Goal: Task Accomplishment & Management: Use online tool/utility

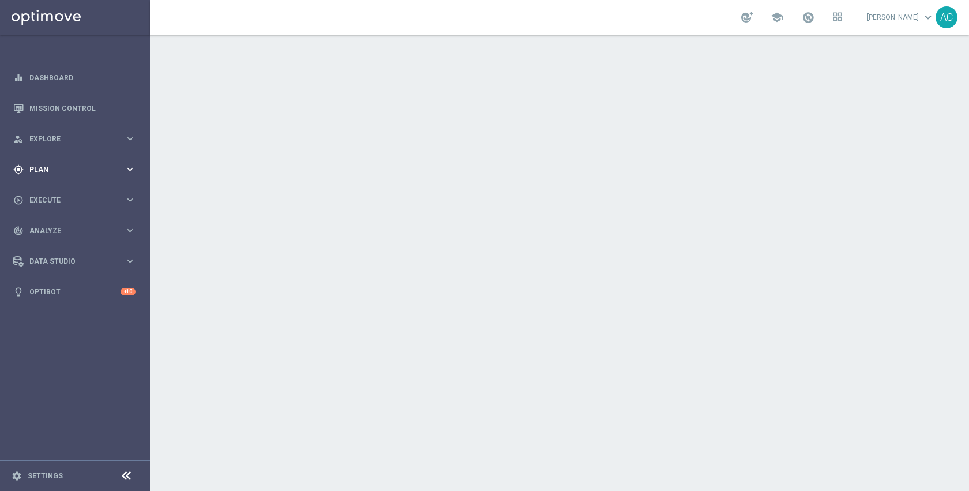
click at [39, 170] on span "Plan" at bounding box center [76, 169] width 95 height 7
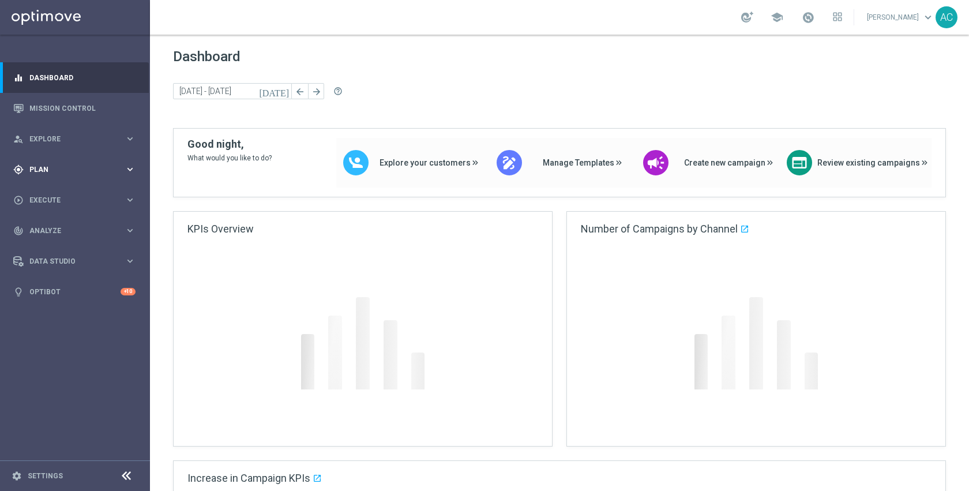
click at [49, 175] on div "gps_fixed Plan keyboard_arrow_right" at bounding box center [74, 169] width 149 height 31
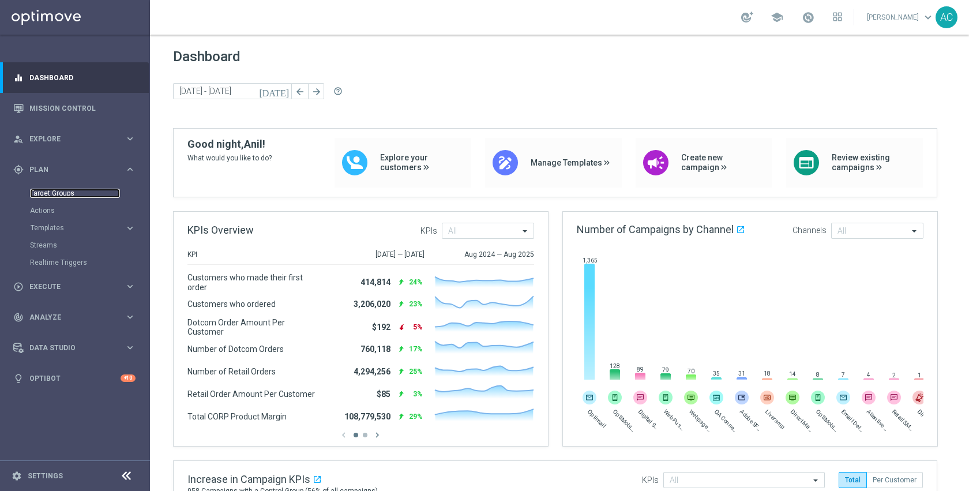
click at [52, 193] on link "Target Groups" at bounding box center [75, 193] width 90 height 9
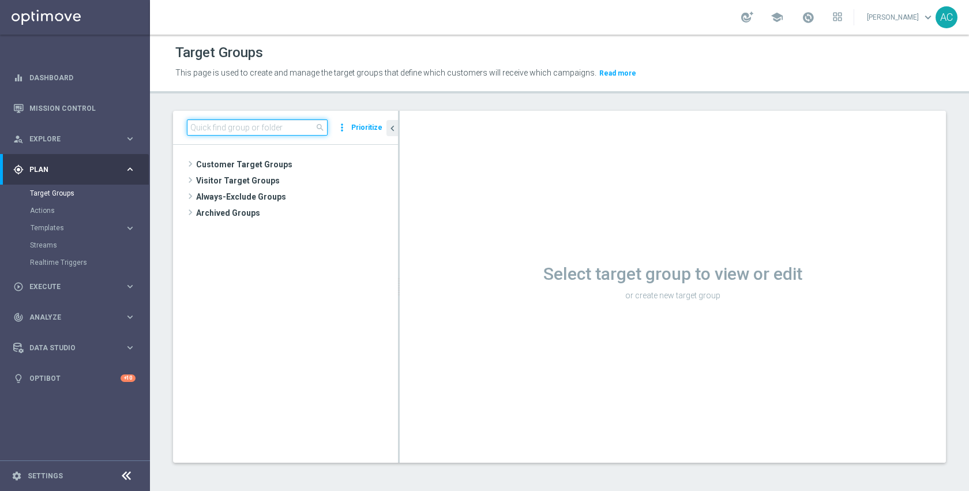
click at [225, 131] on input at bounding box center [257, 127] width 141 height 16
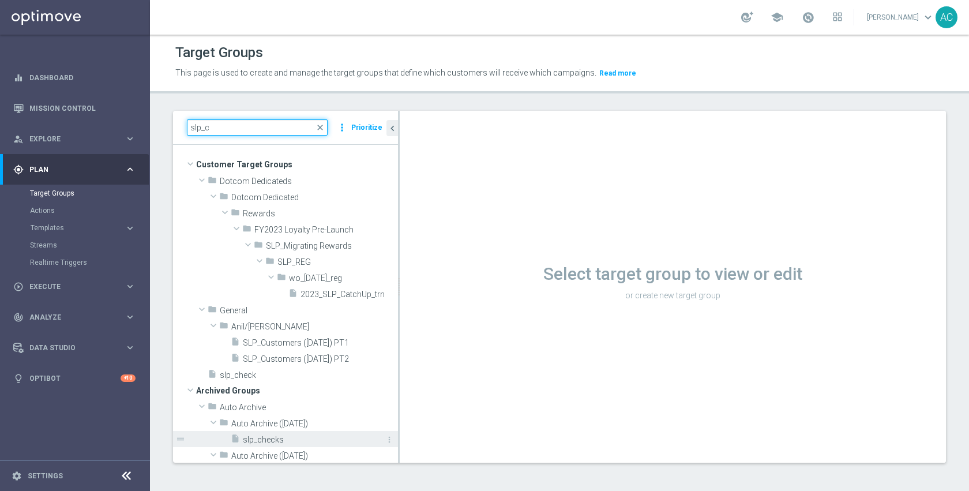
type input "slp_c"
click at [280, 438] on span "slp_checks" at bounding box center [307, 440] width 129 height 10
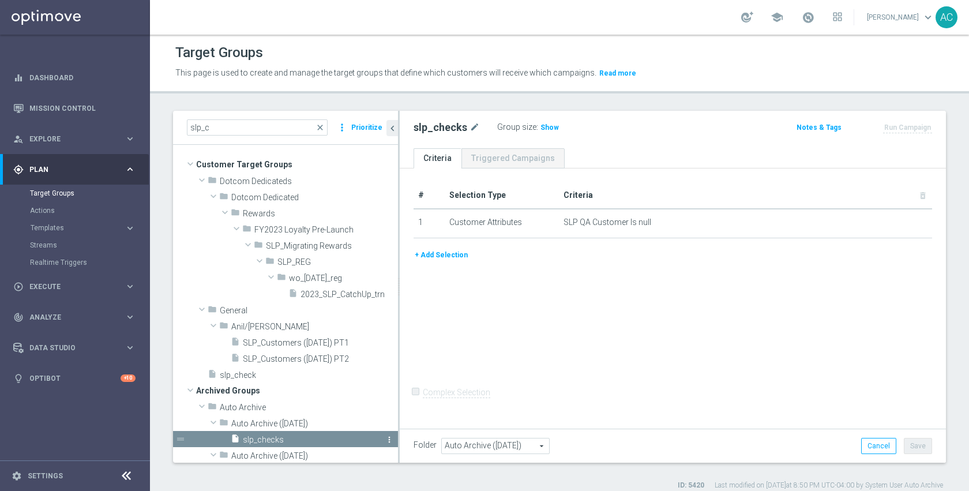
click at [385, 438] on icon "more_vert" at bounding box center [389, 439] width 9 height 9
click at [393, 454] on icon "unarchive" at bounding box center [392, 453] width 9 height 9
type input "Customer Target Groups"
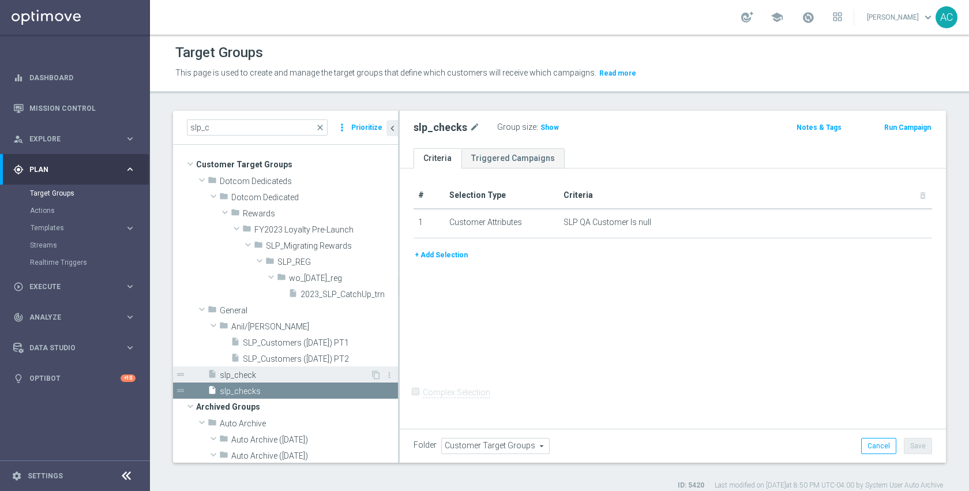
click at [264, 378] on span "slp_check" at bounding box center [295, 375] width 151 height 10
checkbox input "true"
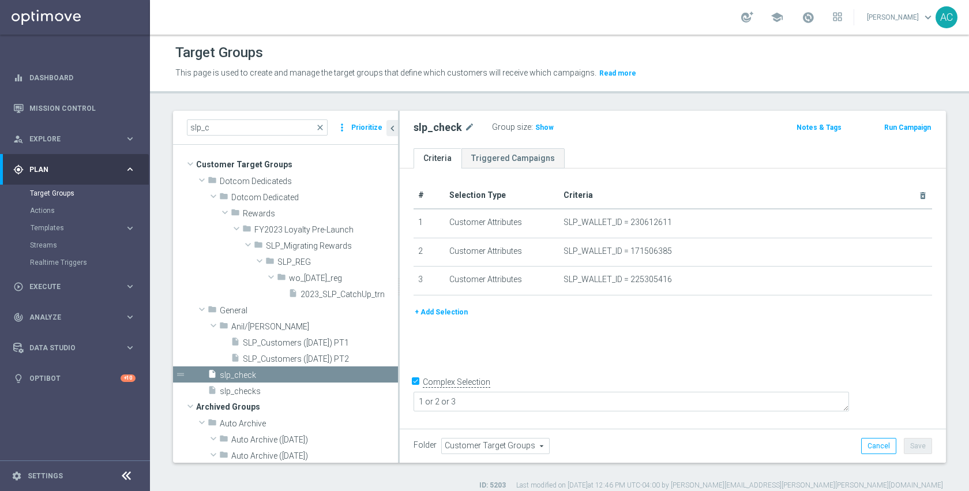
click at [583, 357] on div "# Selection Type Criteria delete_forever 1 Customer Attributes SLP_WALLET_ID = …" at bounding box center [673, 296] width 546 height 257
click at [539, 127] on span "Show" at bounding box center [544, 127] width 18 height 8
click at [536, 131] on span "3" at bounding box center [539, 128] width 6 height 11
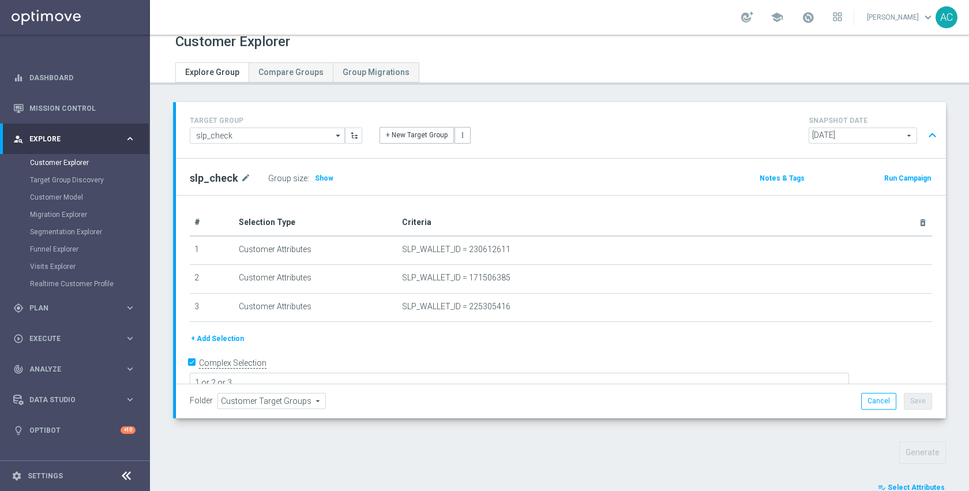
scroll to position [233, 0]
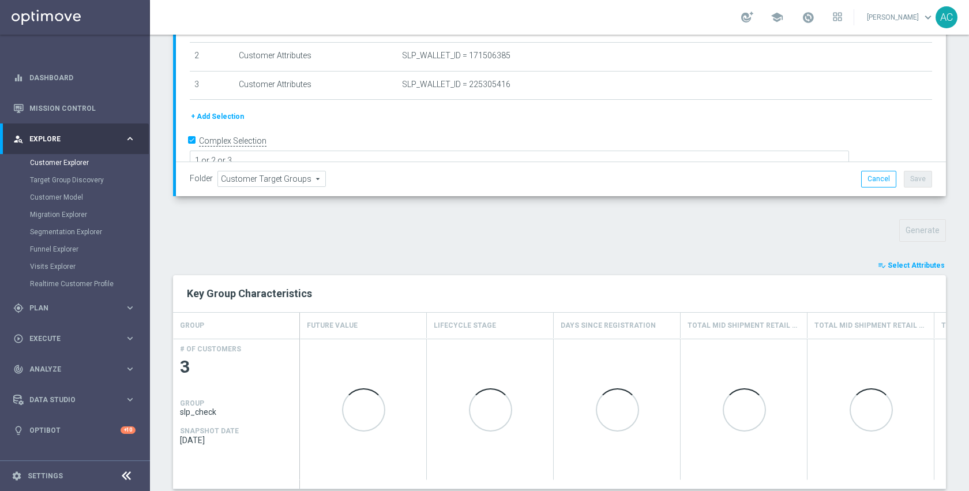
click at [900, 259] on button "playlist_add_check Select Attributes" at bounding box center [911, 265] width 69 height 13
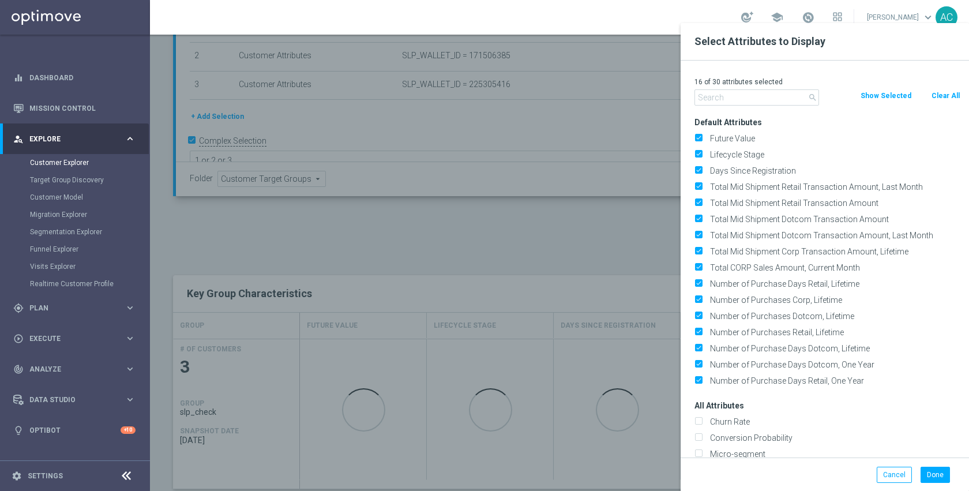
click at [949, 97] on button "Clear All" at bounding box center [945, 95] width 31 height 13
checkbox input "false"
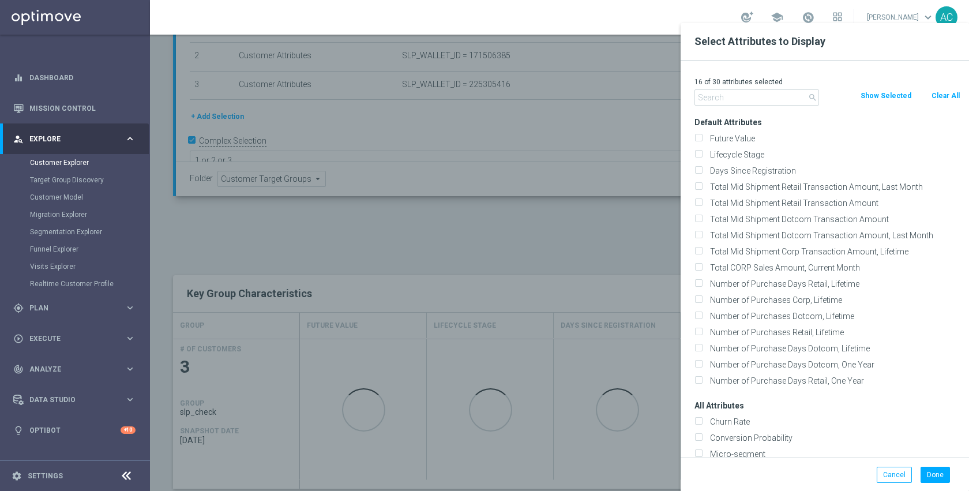
checkbox input "false"
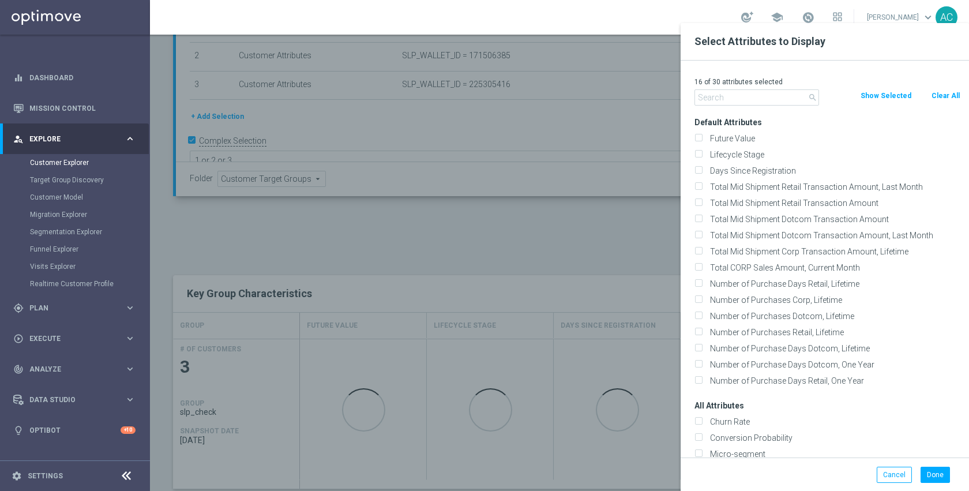
checkbox input "false"
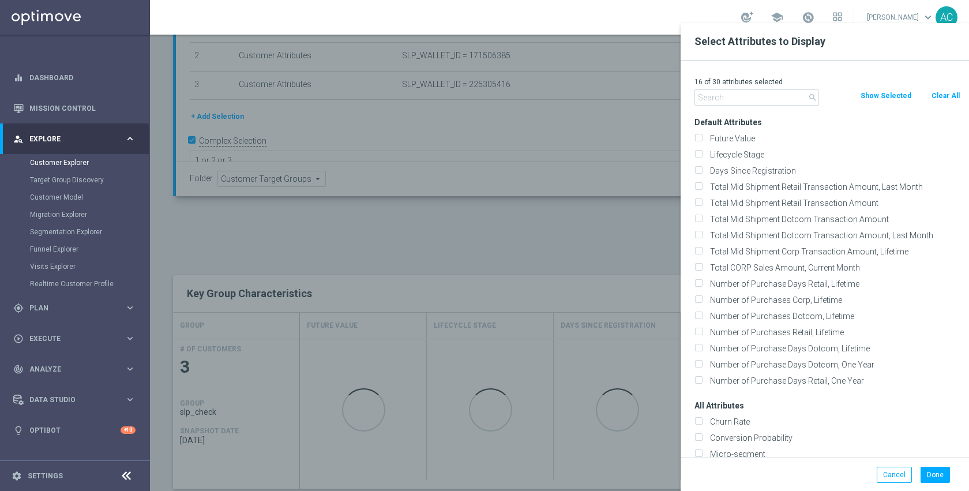
checkbox input "false"
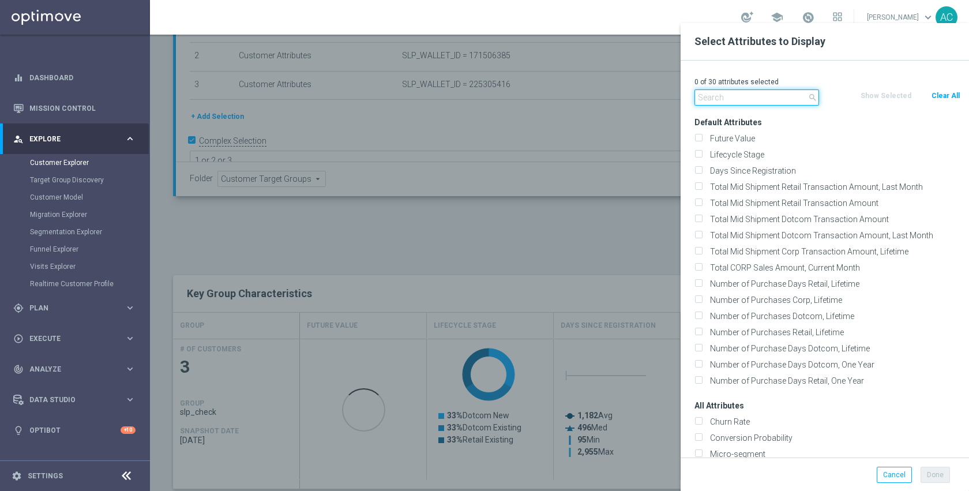
click at [758, 101] on input "text" at bounding box center [756, 97] width 125 height 16
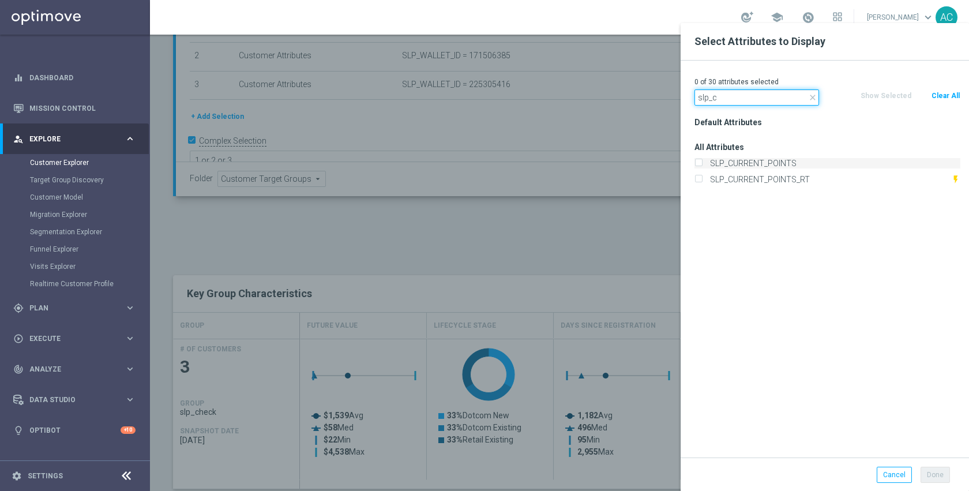
type input "slp_c"
click at [778, 163] on label "SLP_CURRENT_POINTS" at bounding box center [833, 163] width 254 height 10
click at [702, 163] on input "SLP_CURRENT_POINTS" at bounding box center [697, 164] width 7 height 7
checkbox input "true"
click at [927, 481] on button "Done" at bounding box center [934, 475] width 29 height 16
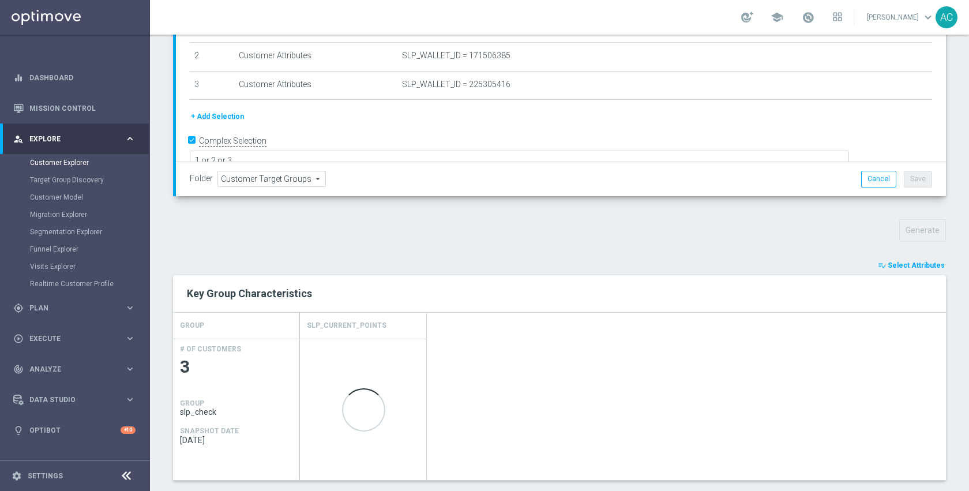
click at [877, 271] on button "playlist_add_check Select Attributes" at bounding box center [911, 265] width 69 height 13
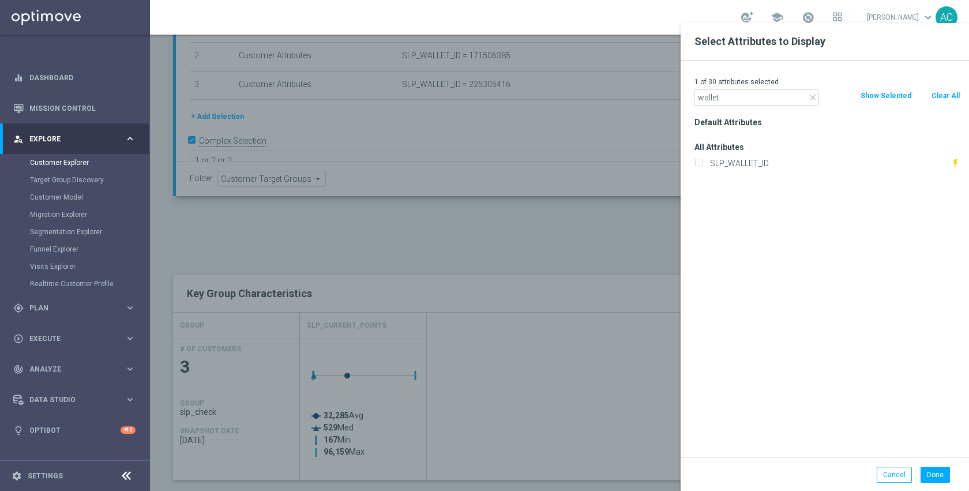
type input "wallet"
click at [766, 172] on div "Default Attributes All Attributes SLP_WALLET_ID flash_on" at bounding box center [827, 285] width 283 height 343
click at [765, 166] on label "SLP_WALLET_ID" at bounding box center [828, 163] width 245 height 10
click at [702, 166] on input "SLP_WALLET_ID" at bounding box center [697, 164] width 7 height 7
checkbox input "true"
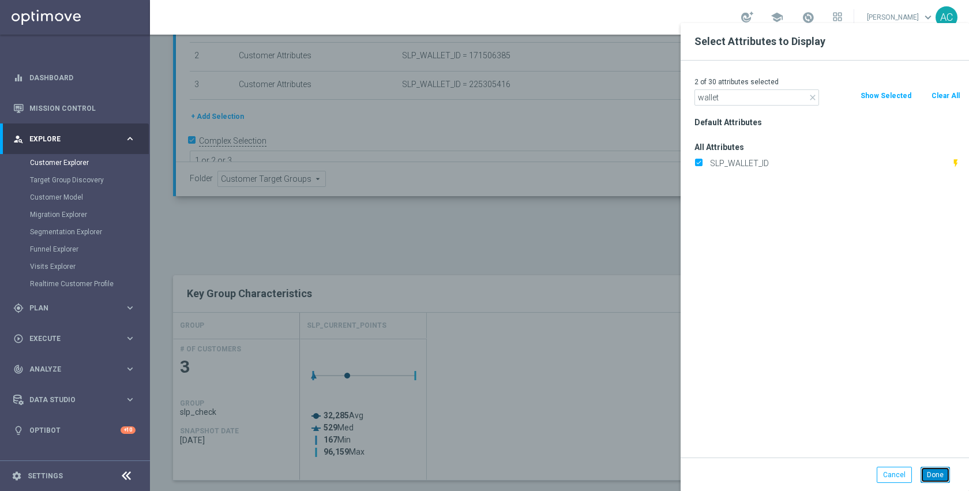
click at [929, 470] on button "Done" at bounding box center [934, 475] width 29 height 16
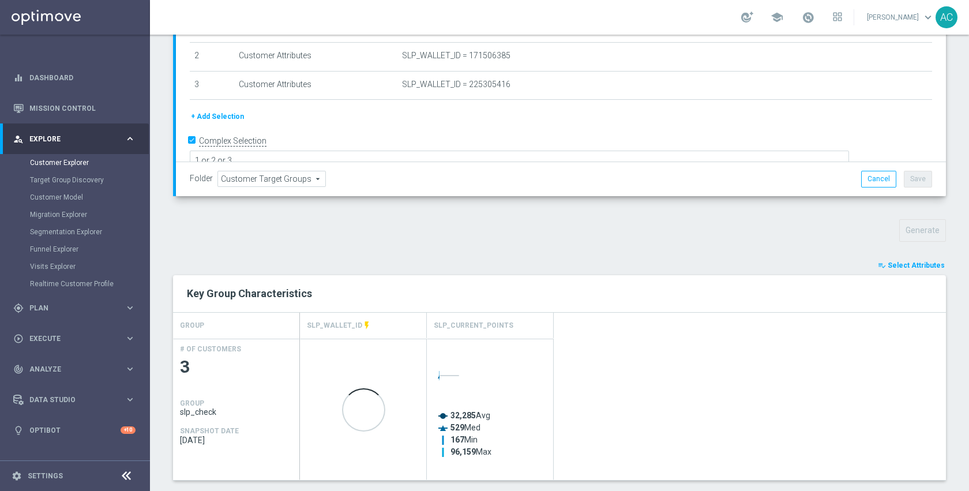
click at [546, 299] on h2 "Key Group Characteristics" at bounding box center [559, 294] width 745 height 14
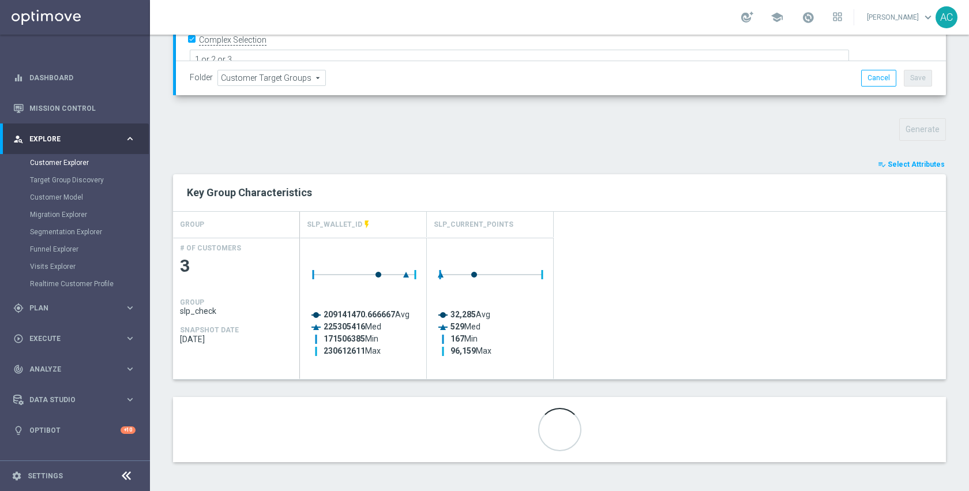
click at [889, 162] on span "Select Attributes" at bounding box center [916, 164] width 57 height 8
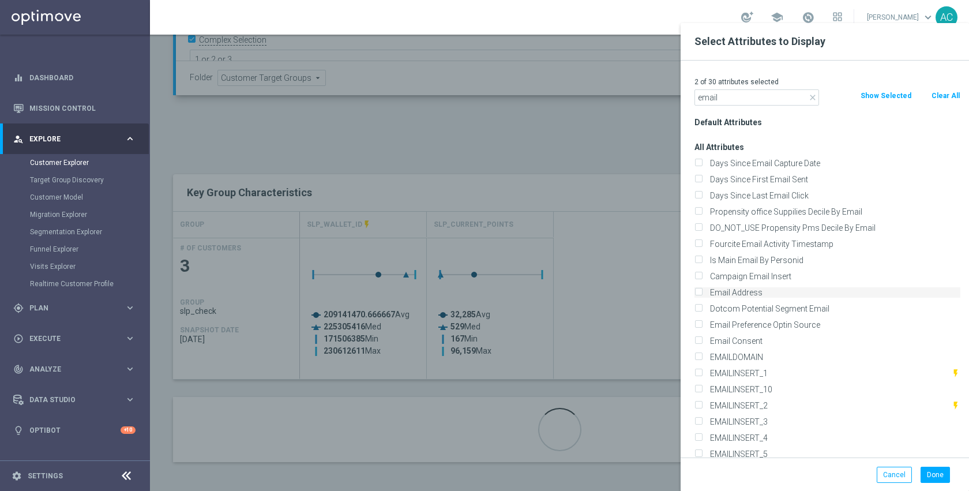
type input "email"
click at [766, 296] on label "Email Address" at bounding box center [833, 292] width 254 height 10
click at [702, 296] on input "Email Address" at bounding box center [697, 293] width 7 height 7
checkbox input "true"
click at [933, 469] on button "Done" at bounding box center [934, 475] width 29 height 16
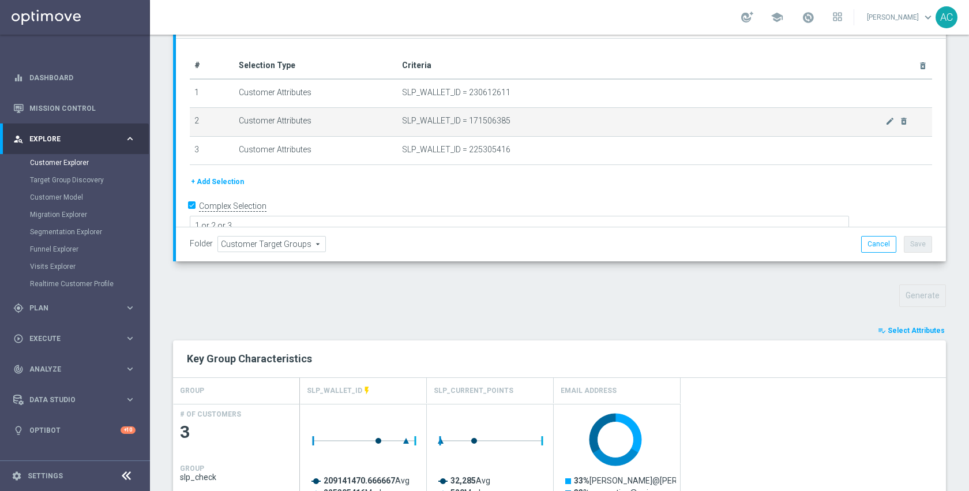
scroll to position [0, 0]
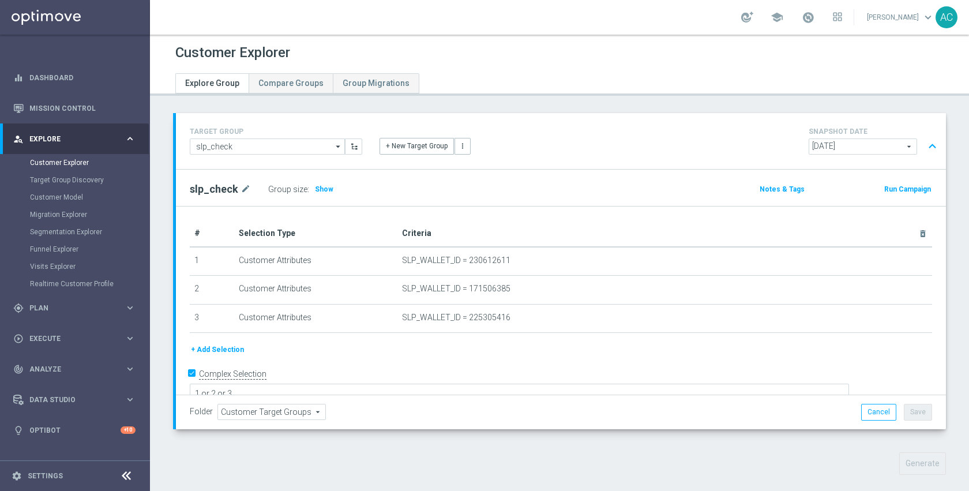
click at [924, 146] on button "expand_less" at bounding box center [932, 147] width 17 height 22
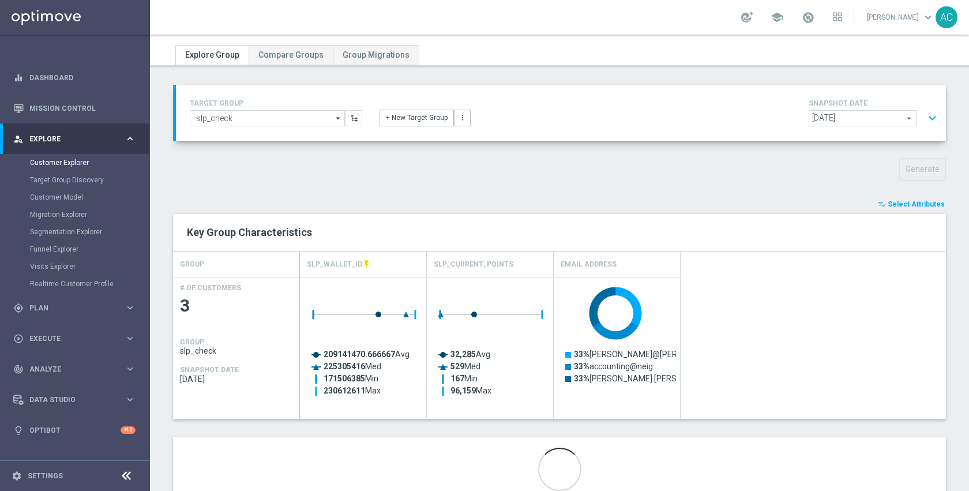
scroll to position [68, 0]
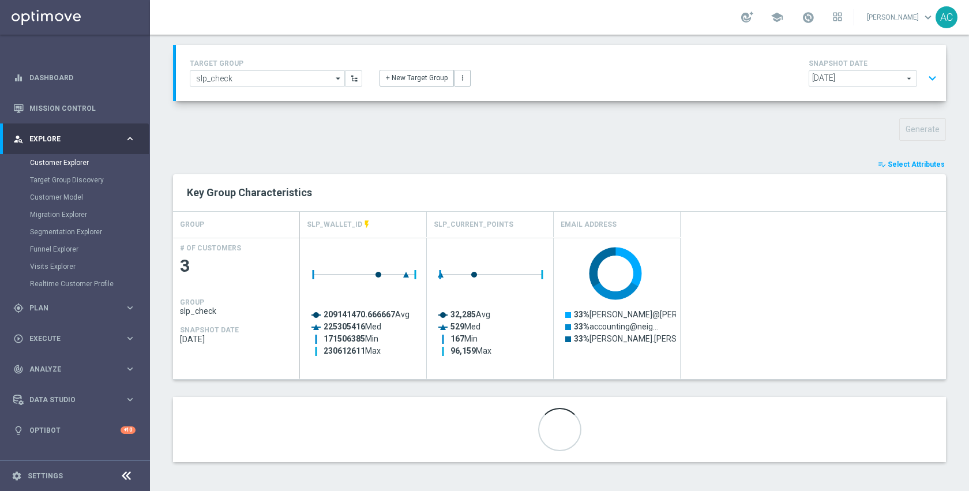
click at [901, 164] on span "Select Attributes" at bounding box center [916, 164] width 57 height 8
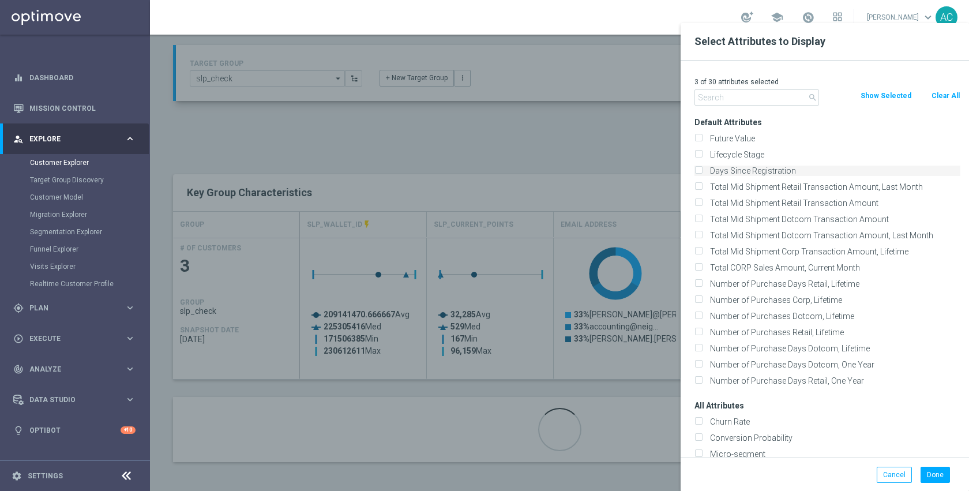
click at [738, 170] on label "Days Since Registration" at bounding box center [833, 171] width 254 height 10
click at [702, 170] on input "Days Since Registration" at bounding box center [697, 171] width 7 height 7
checkbox input "true"
click at [930, 470] on button "Done" at bounding box center [934, 475] width 29 height 16
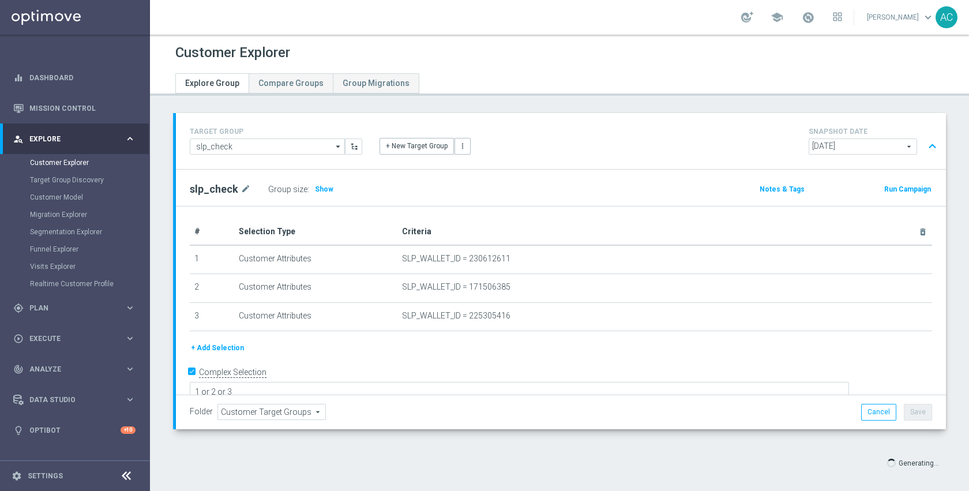
scroll to position [3, 0]
click at [924, 145] on button "expand_less" at bounding box center [932, 147] width 17 height 22
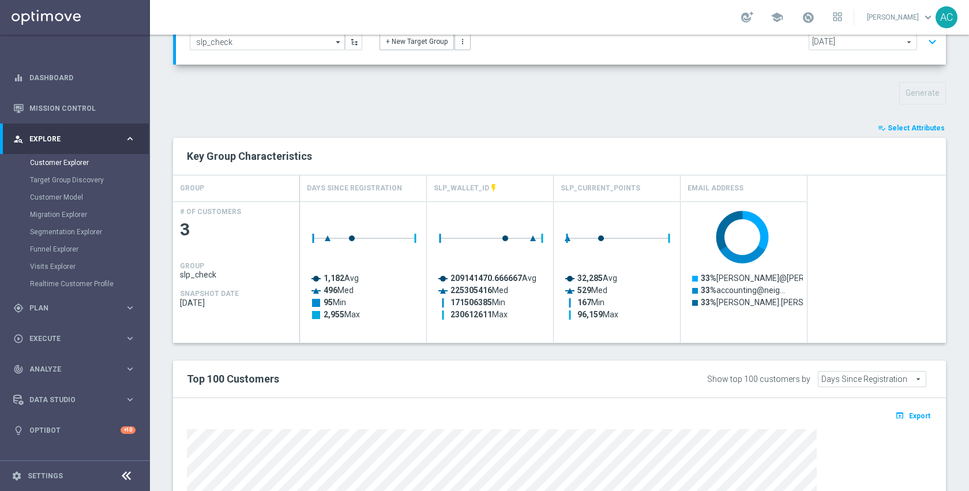
scroll to position [0, 0]
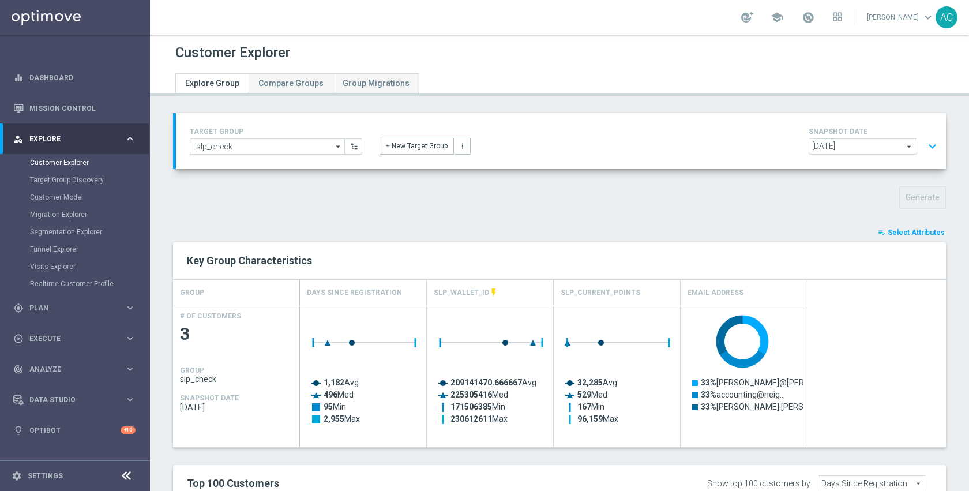
click at [927, 142] on button "expand_more" at bounding box center [932, 147] width 17 height 22
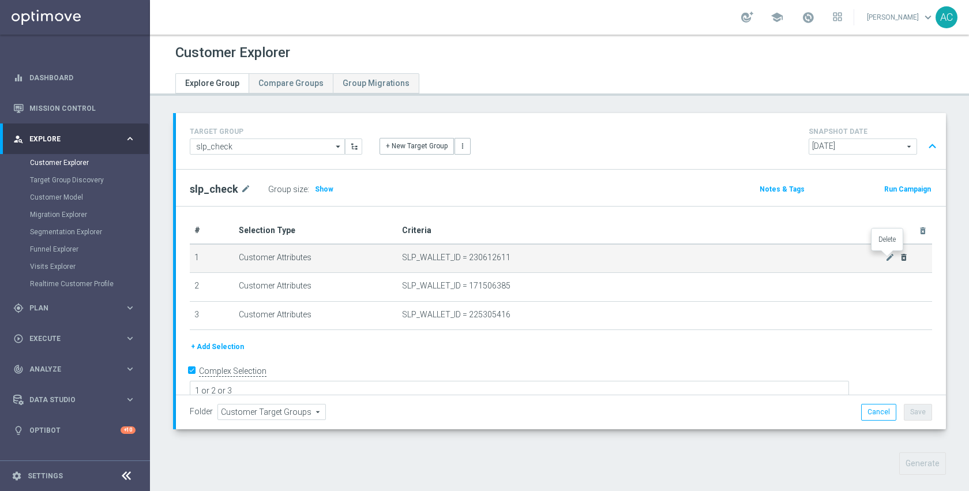
click at [899, 257] on icon "delete_forever" at bounding box center [903, 257] width 9 height 9
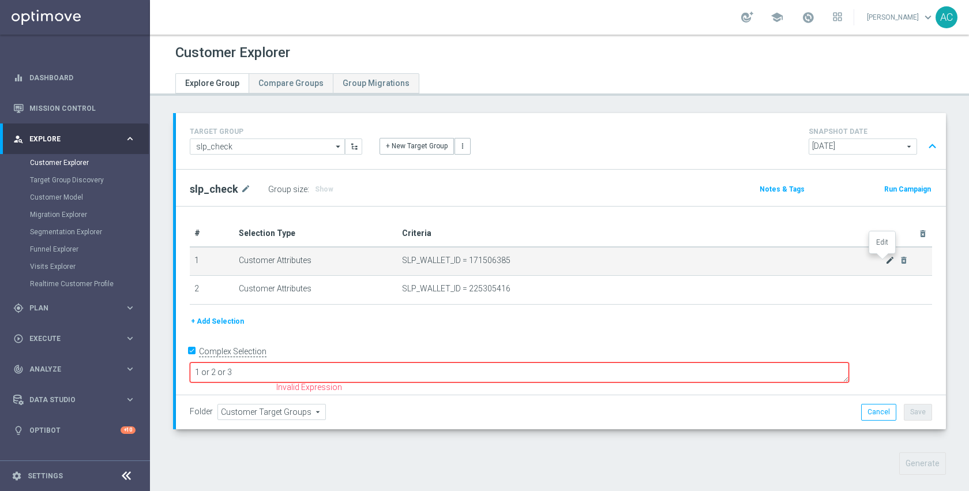
click at [885, 257] on icon "mode_edit" at bounding box center [889, 259] width 9 height 9
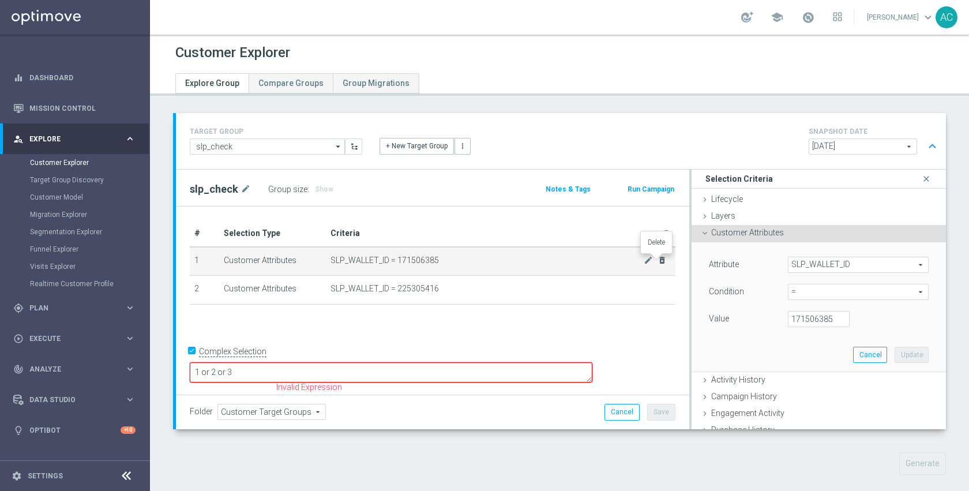
click at [657, 261] on icon "delete_forever" at bounding box center [661, 259] width 9 height 9
checkbox input "false"
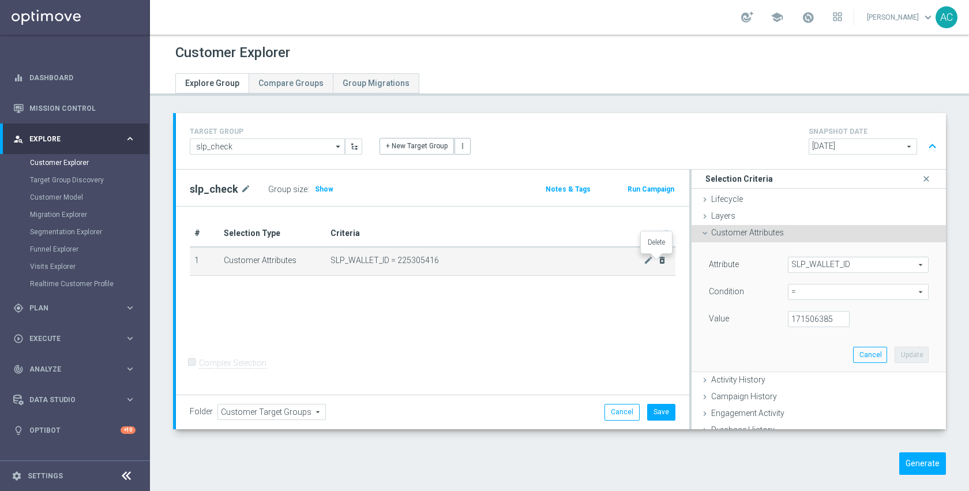
click at [657, 261] on icon "delete_forever" at bounding box center [661, 259] width 9 height 9
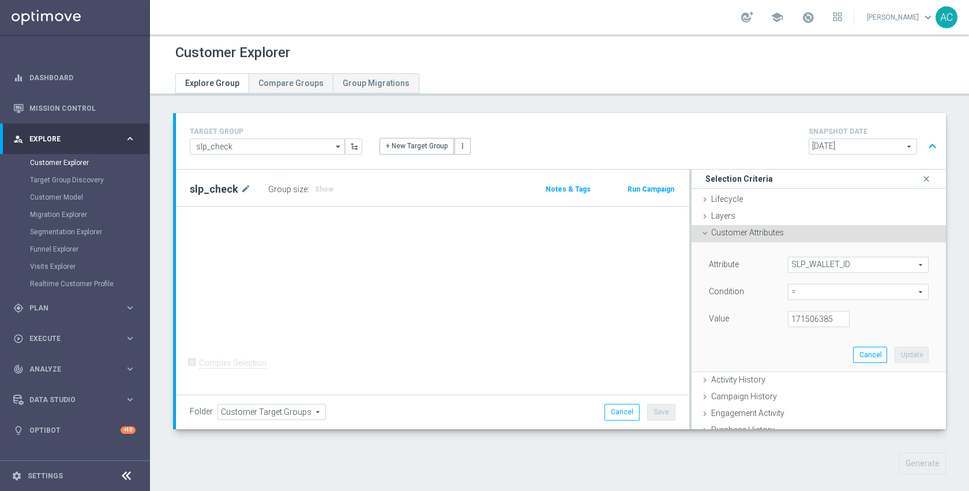
click at [813, 264] on span "SLP_WALLET_ID" at bounding box center [858, 264] width 140 height 15
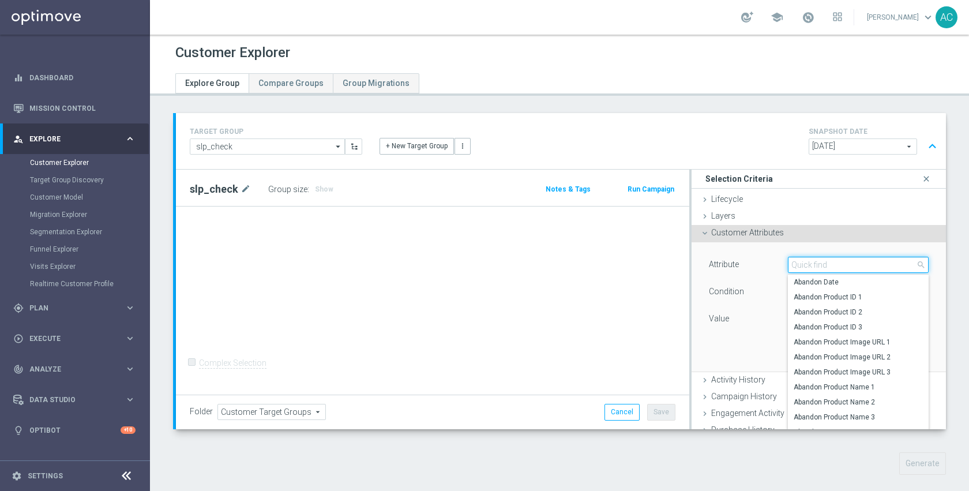
click at [825, 266] on input "search" at bounding box center [858, 265] width 141 height 16
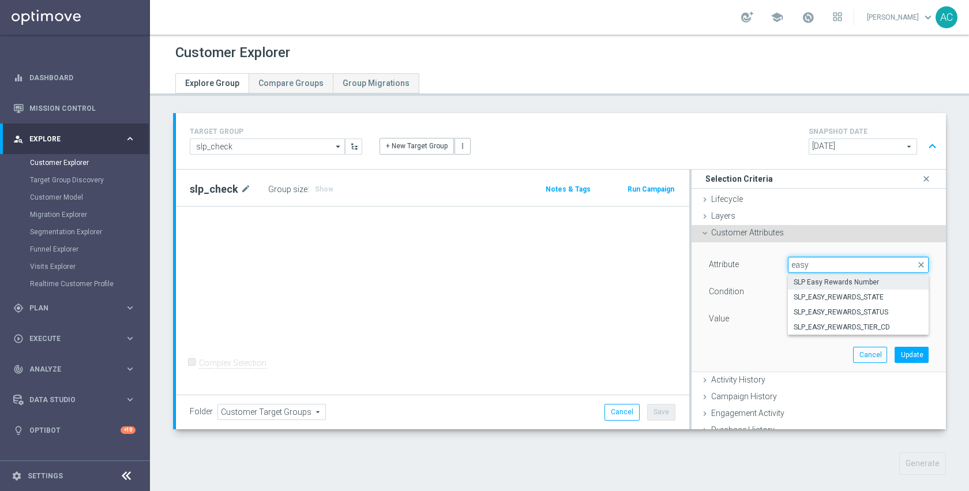
type input "easy"
click at [837, 286] on span "SLP Easy Rewards Number" at bounding box center [858, 281] width 129 height 9
type input "SLP Easy Rewards Number"
type input "Equals"
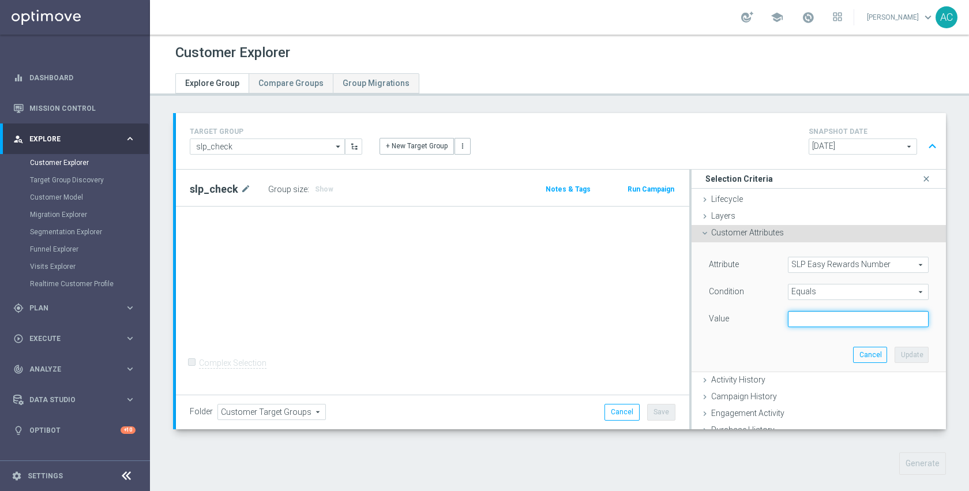
click at [819, 324] on input "text" at bounding box center [858, 319] width 141 height 16
paste input "4040986228"
type input "4040986228"
click at [894, 351] on button "Update" at bounding box center [911, 355] width 34 height 16
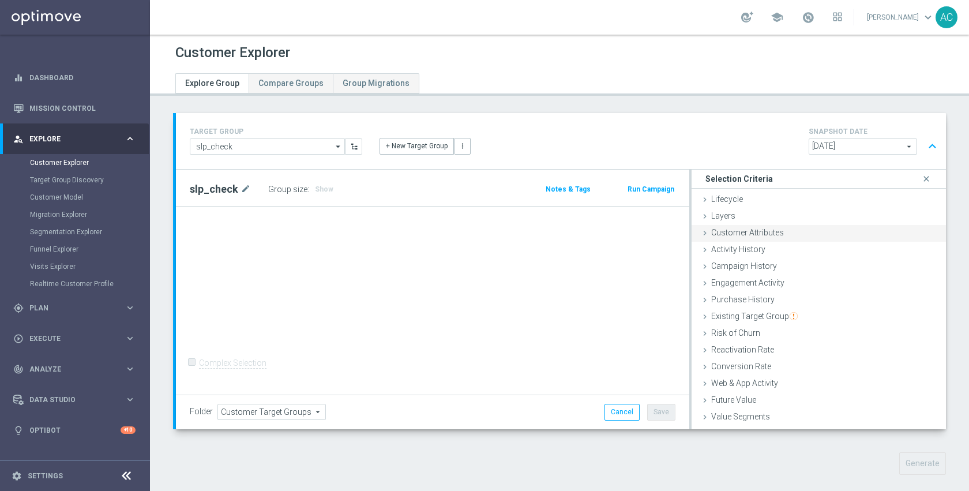
click at [749, 238] on div "Customer Attributes done selection updated" at bounding box center [818, 233] width 254 height 17
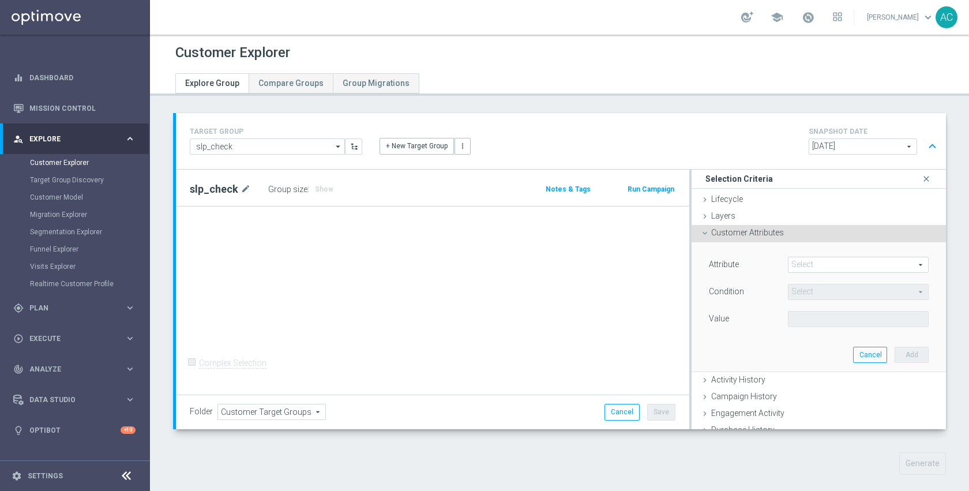
click at [794, 266] on span at bounding box center [858, 264] width 140 height 15
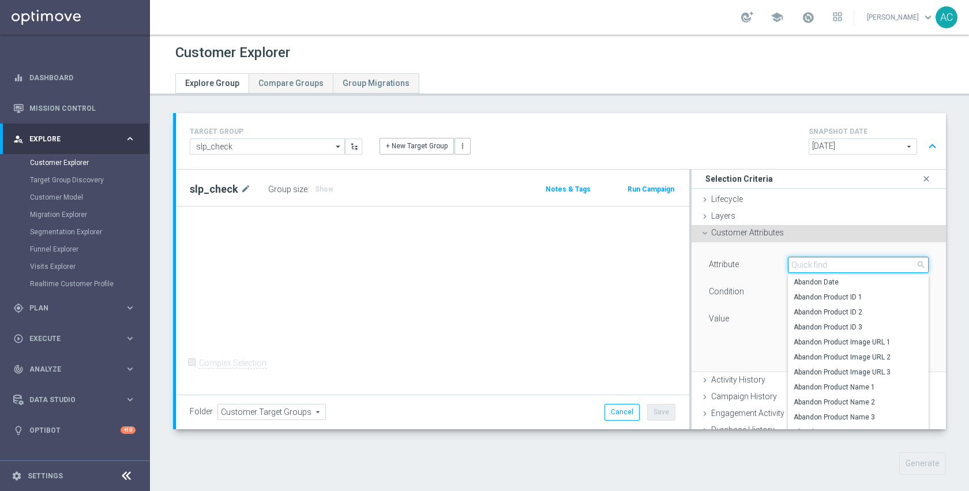
click at [794, 265] on input "search" at bounding box center [858, 265] width 141 height 16
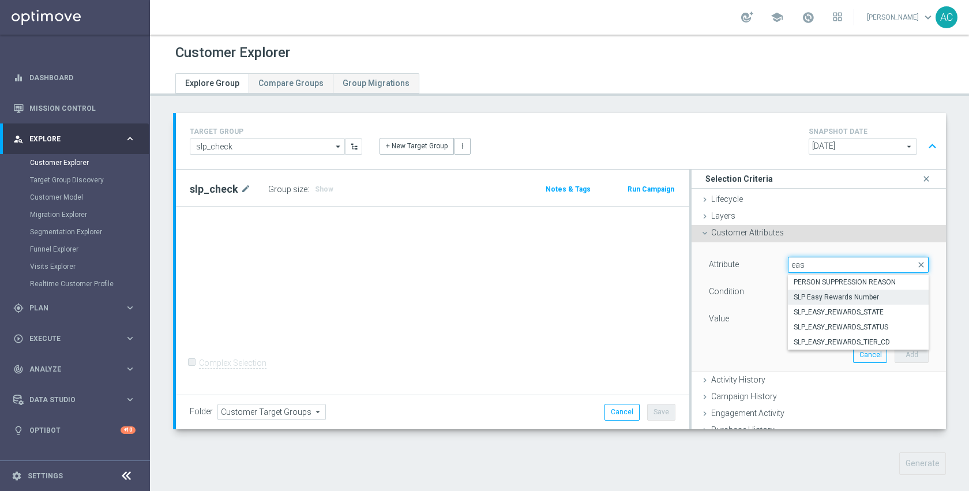
type input "eas"
click at [818, 298] on span "SLP Easy Rewards Number" at bounding box center [858, 296] width 129 height 9
type input "SLP Easy Rewards Number"
type input "Equals"
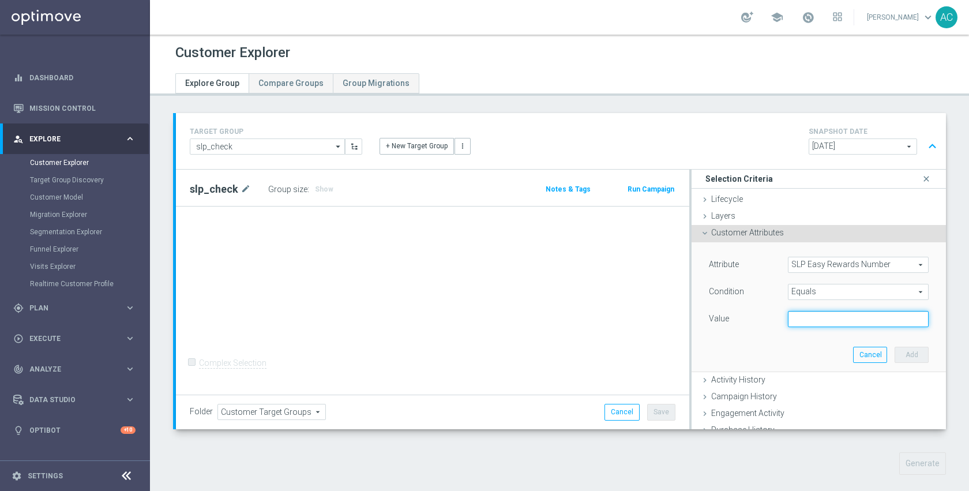
click at [823, 321] on input "text" at bounding box center [858, 319] width 141 height 16
paste input "4040986228"
type input "4040986228"
click at [894, 349] on button "Add" at bounding box center [911, 355] width 34 height 16
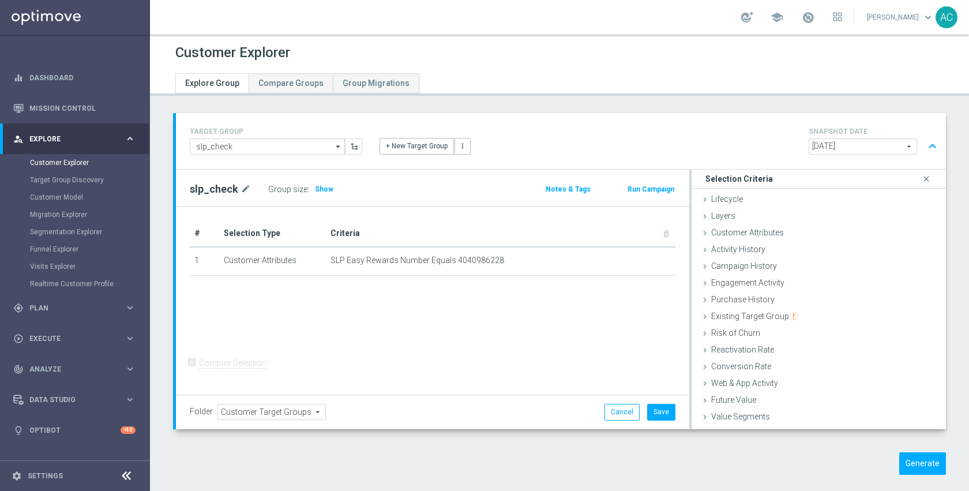
click at [903, 456] on button "Generate" at bounding box center [922, 463] width 47 height 22
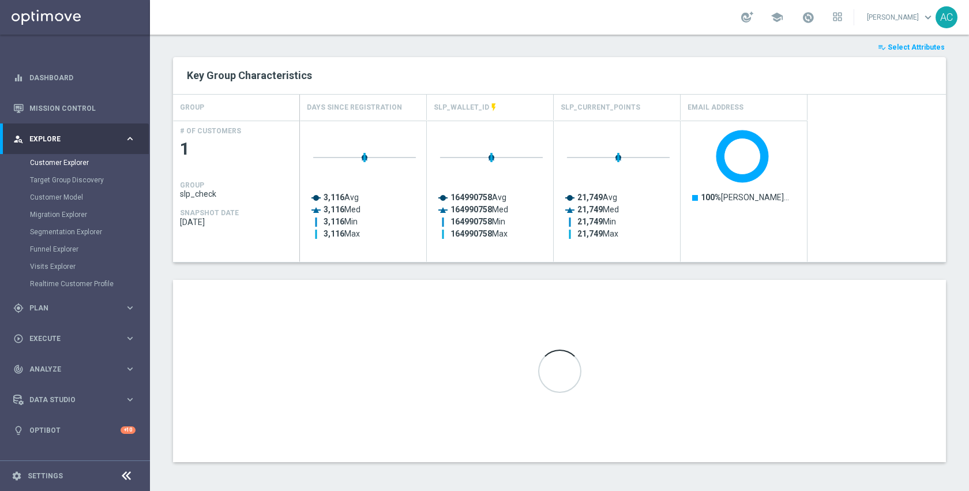
scroll to position [411, 0]
